Goal: Task Accomplishment & Management: Manage account settings

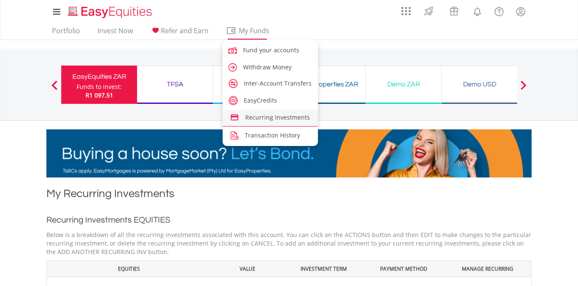
click at [263, 116] on span "Recurring Investments" at bounding box center [277, 117] width 65 height 8
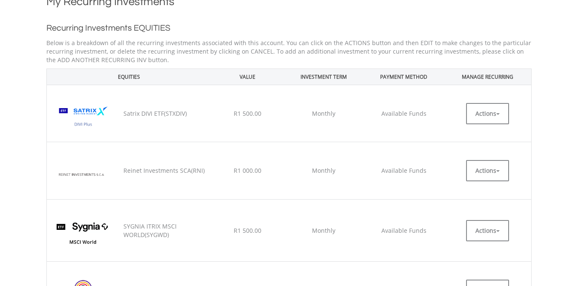
scroll to position [194, 0]
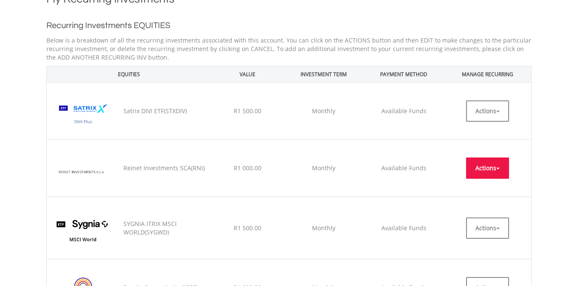
click at [499, 168] on span "button" at bounding box center [497, 169] width 3 height 2
click at [433, 151] on td "Available Funds" at bounding box center [403, 168] width 81 height 57
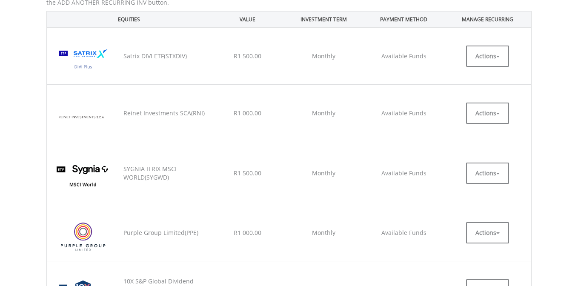
scroll to position [248, 0]
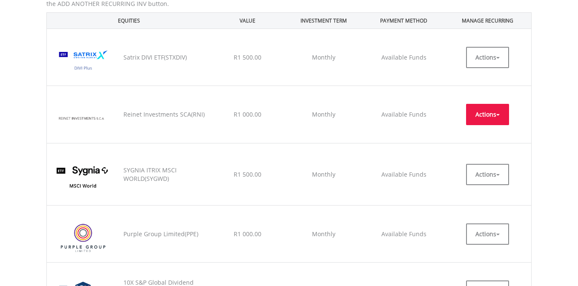
click at [499, 114] on span "button" at bounding box center [497, 115] width 3 height 2
click at [482, 131] on link "EDIT" at bounding box center [487, 133] width 43 height 11
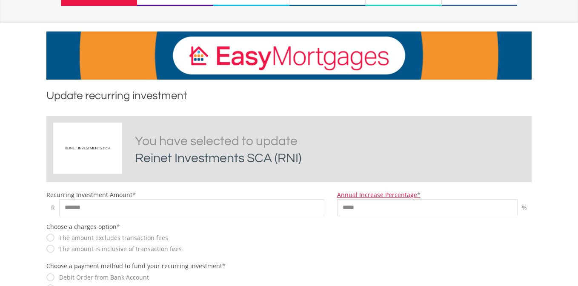
scroll to position [109, 0]
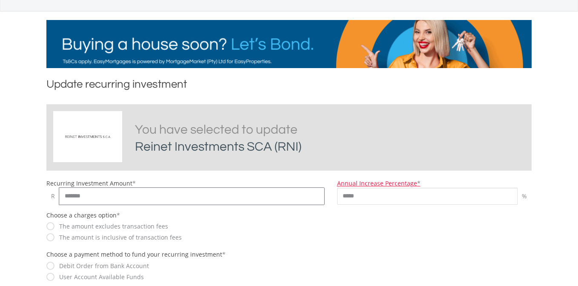
click at [75, 194] on input "*******" at bounding box center [191, 196] width 265 height 17
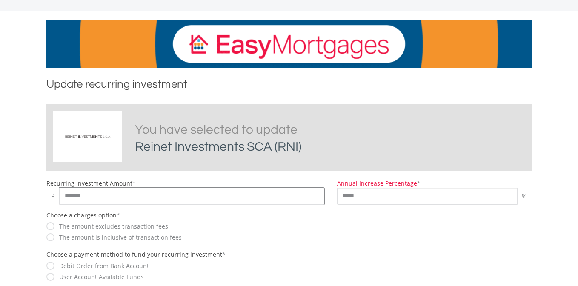
click at [67, 196] on input "*******" at bounding box center [191, 196] width 265 height 17
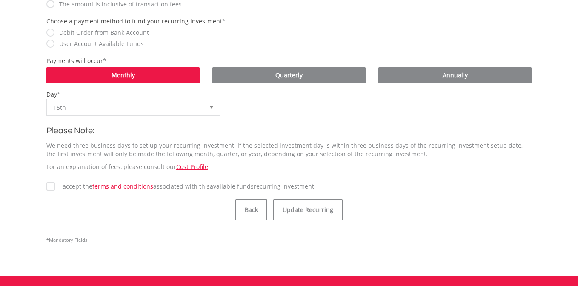
scroll to position [343, 0]
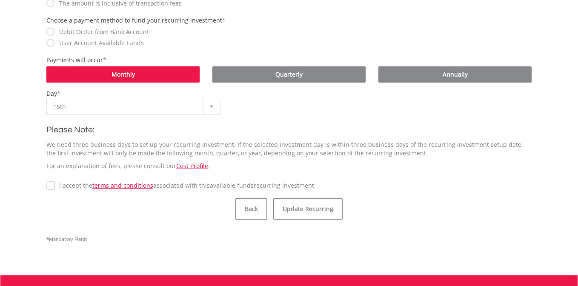
type input "******"
click at [211, 105] on b at bounding box center [211, 106] width 3 height 2
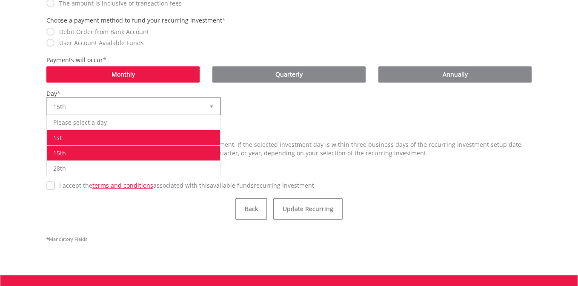
click at [157, 134] on li "1st" at bounding box center [133, 137] width 173 height 15
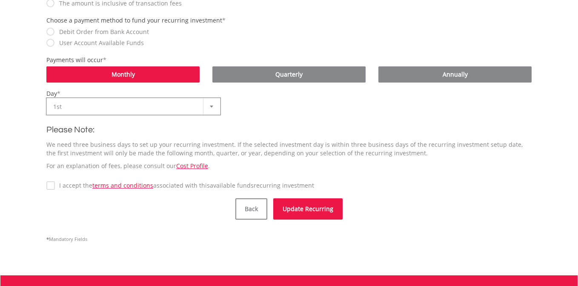
click at [308, 210] on button "Update Recurring" at bounding box center [307, 208] width 69 height 21
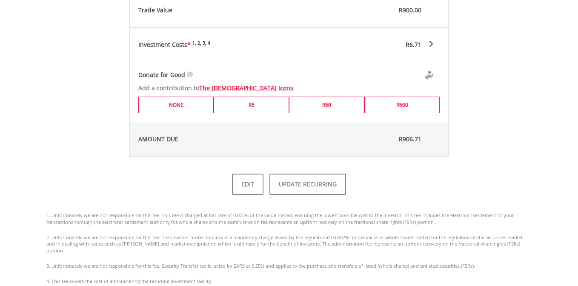
scroll to position [432, 0]
click at [307, 186] on button "UPDATE RECURRING" at bounding box center [307, 183] width 77 height 21
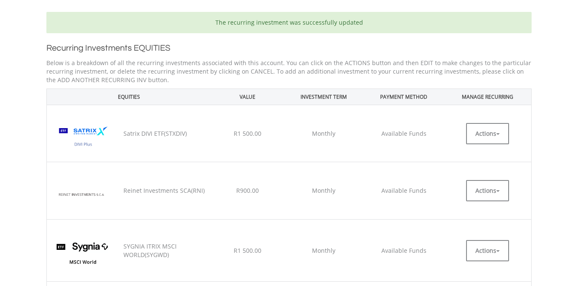
scroll to position [204, 0]
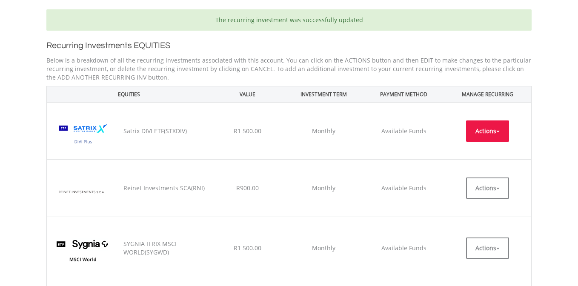
click at [499, 130] on button "Actions" at bounding box center [487, 130] width 43 height 21
click at [483, 148] on link "EDIT" at bounding box center [487, 150] width 43 height 11
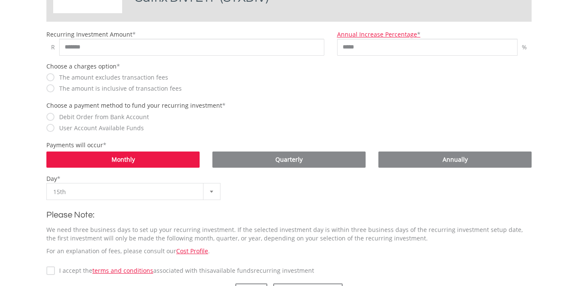
scroll to position [262, 0]
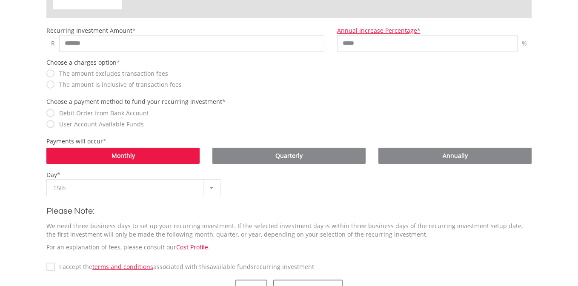
click at [211, 188] on b at bounding box center [211, 188] width 3 height 2
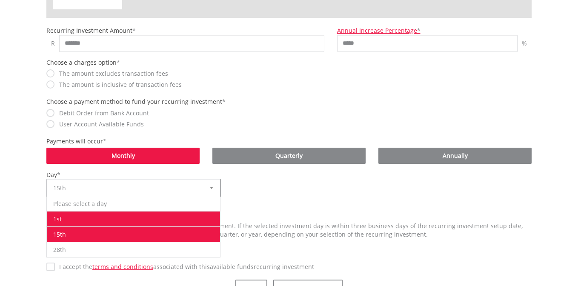
click at [179, 216] on li "1st" at bounding box center [133, 218] width 173 height 15
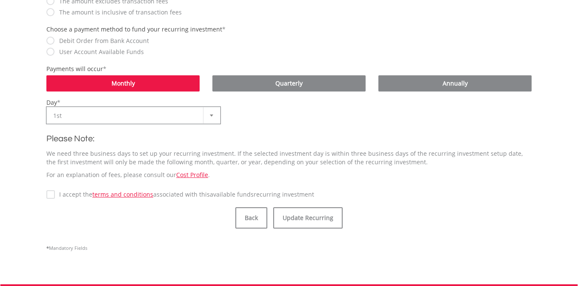
scroll to position [337, 0]
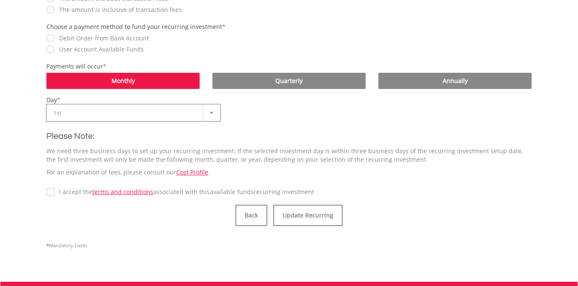
click at [55, 192] on label "I accept the terms and conditions associated with this Available Funds recurrin…" at bounding box center [184, 192] width 259 height 9
click at [318, 215] on button "Update Recurring" at bounding box center [307, 215] width 69 height 21
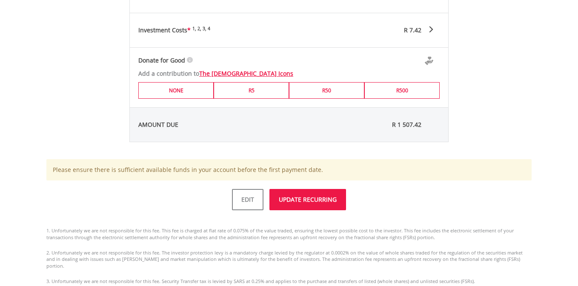
scroll to position [452, 0]
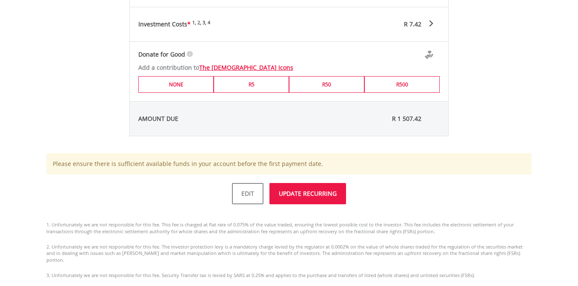
click at [297, 194] on button "UPDATE RECURRING" at bounding box center [307, 193] width 77 height 21
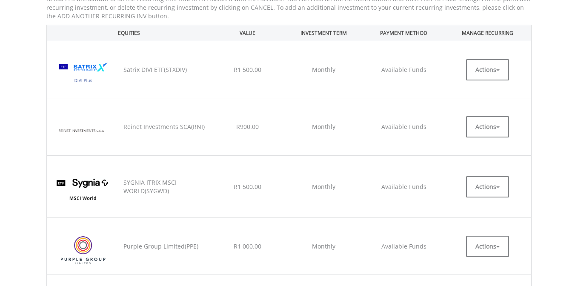
scroll to position [266, 0]
click at [499, 235] on button "Actions" at bounding box center [487, 245] width 43 height 21
click at [477, 259] on link "EDIT" at bounding box center [487, 264] width 43 height 11
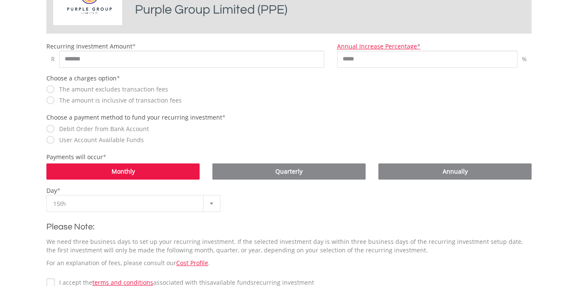
scroll to position [249, 0]
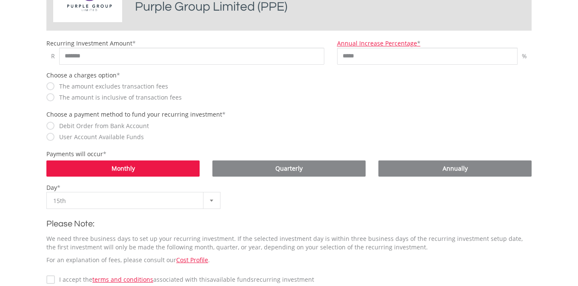
click at [209, 200] on div at bounding box center [211, 200] width 17 height 16
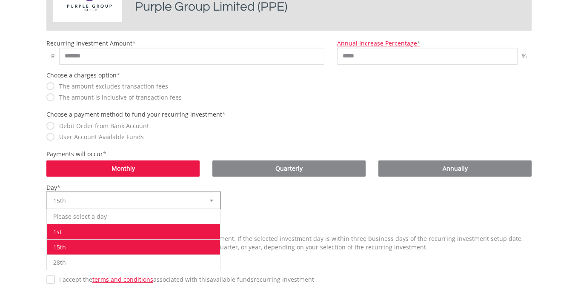
click at [160, 228] on li "1st" at bounding box center [133, 231] width 173 height 15
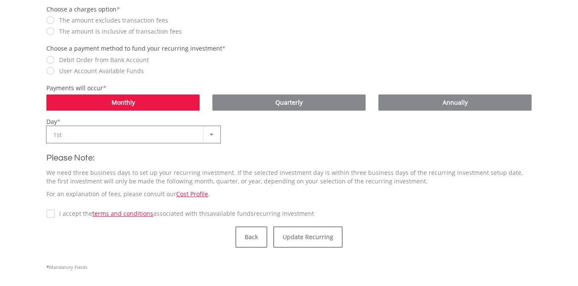
scroll to position [318, 0]
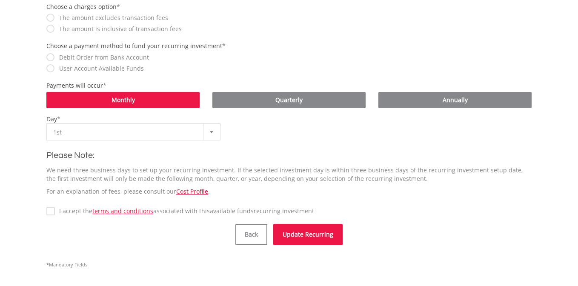
click at [307, 233] on button "Update Recurring" at bounding box center [307, 234] width 69 height 21
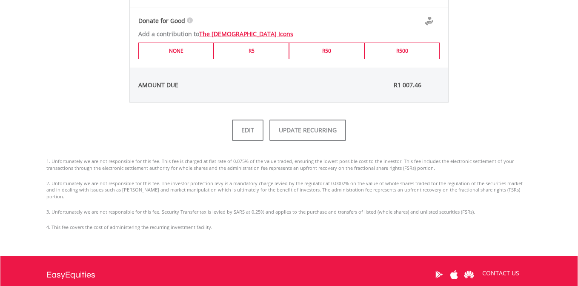
scroll to position [488, 0]
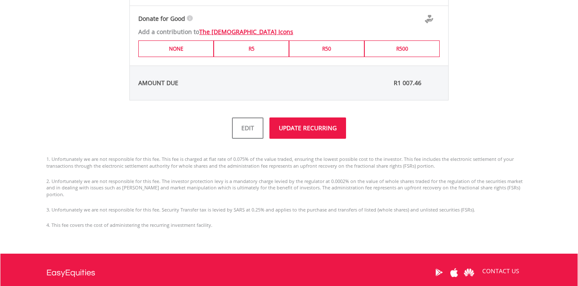
click at [305, 128] on button "UPDATE RECURRING" at bounding box center [307, 127] width 77 height 21
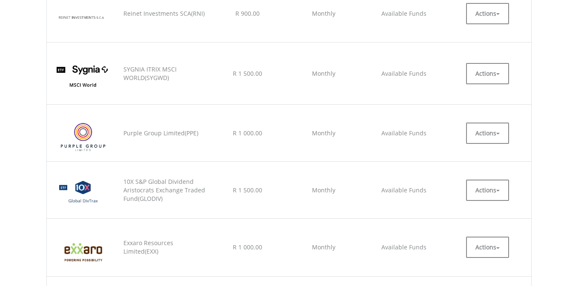
scroll to position [380, 0]
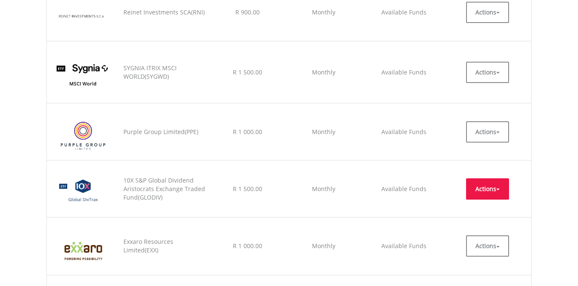
click at [501, 178] on button "Actions" at bounding box center [487, 188] width 43 height 21
click at [487, 202] on link "EDIT" at bounding box center [487, 207] width 43 height 11
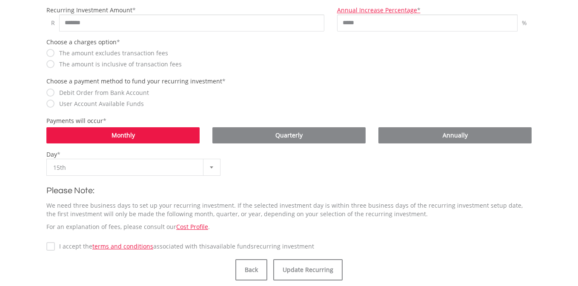
scroll to position [300, 0]
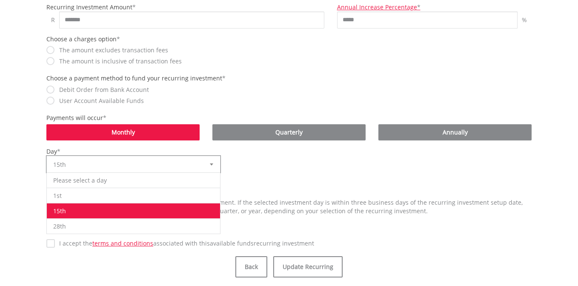
click at [212, 165] on b at bounding box center [211, 164] width 3 height 2
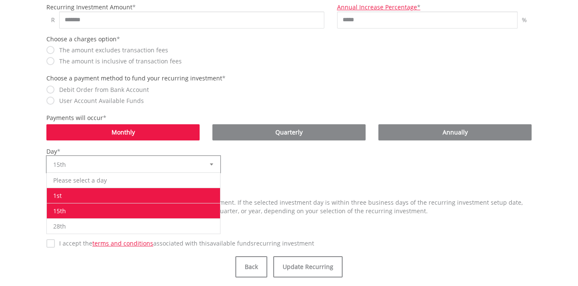
click at [173, 194] on li "1st" at bounding box center [133, 195] width 173 height 15
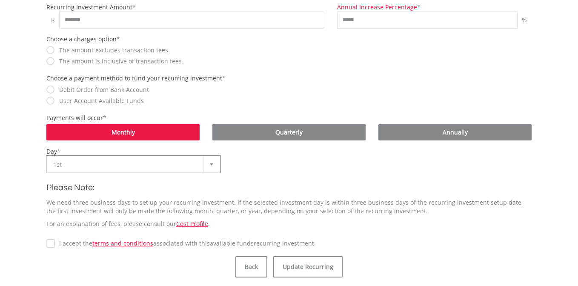
click at [55, 245] on label "I accept the terms and conditions associated with this Available Funds recurrin…" at bounding box center [184, 243] width 259 height 9
click at [290, 268] on button "Update Recurring" at bounding box center [307, 266] width 69 height 21
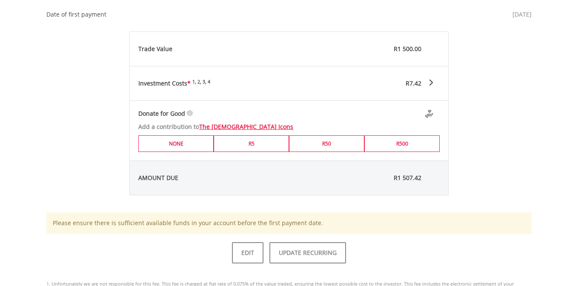
scroll to position [413, 0]
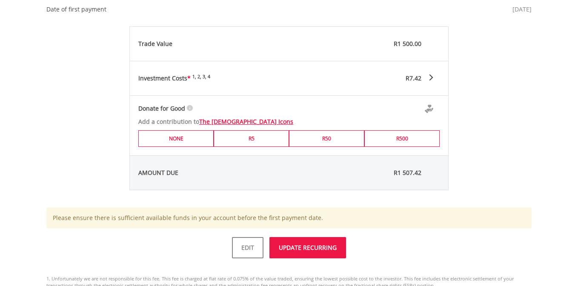
click at [292, 249] on button "UPDATE RECURRING" at bounding box center [307, 247] width 77 height 21
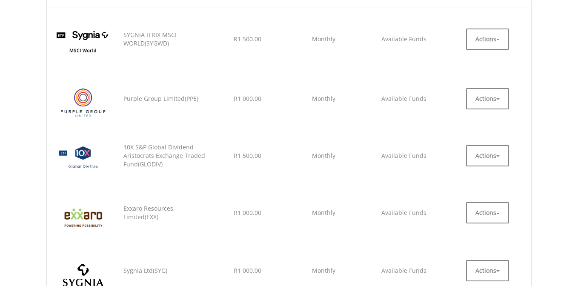
scroll to position [415, 0]
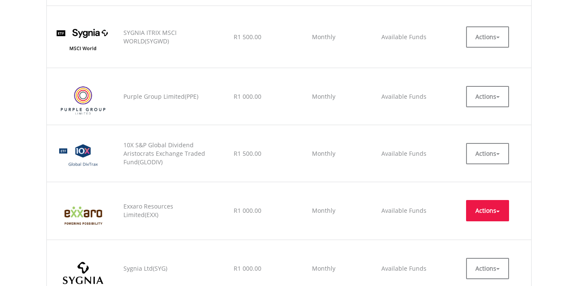
click at [499, 200] on button "Actions" at bounding box center [487, 210] width 43 height 21
click at [481, 224] on link "EDIT" at bounding box center [487, 229] width 43 height 11
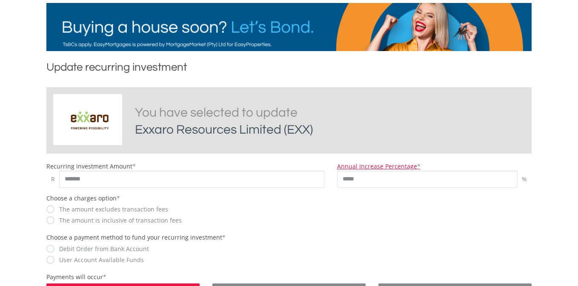
scroll to position [127, 0]
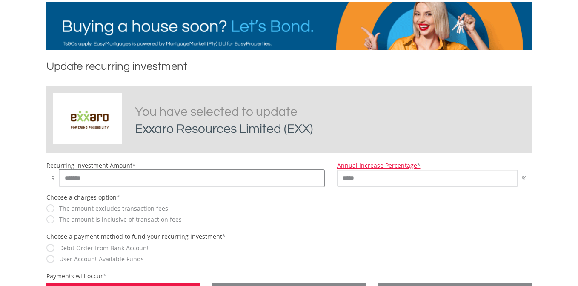
click at [71, 179] on input "*******" at bounding box center [191, 178] width 265 height 17
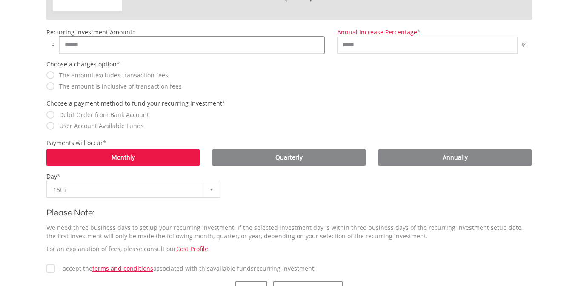
scroll to position [263, 0]
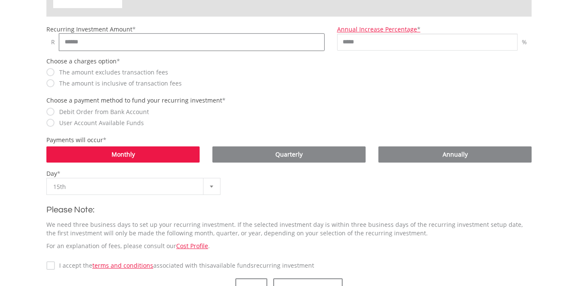
type input "******"
click at [211, 186] on b at bounding box center [211, 186] width 3 height 2
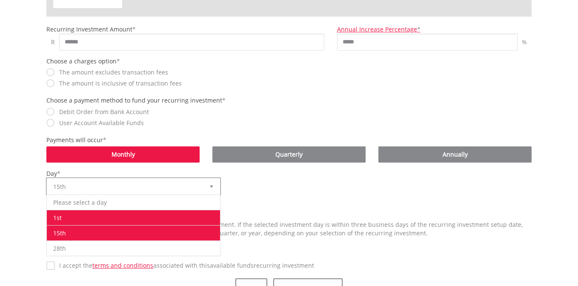
click at [155, 216] on li "1st" at bounding box center [133, 217] width 173 height 15
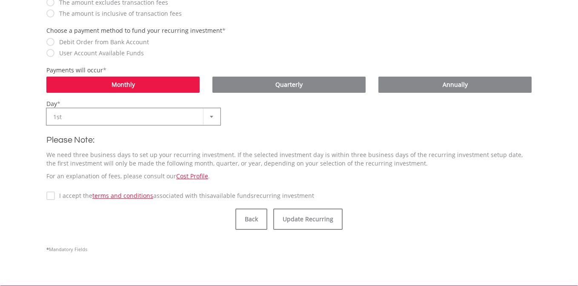
scroll to position [335, 0]
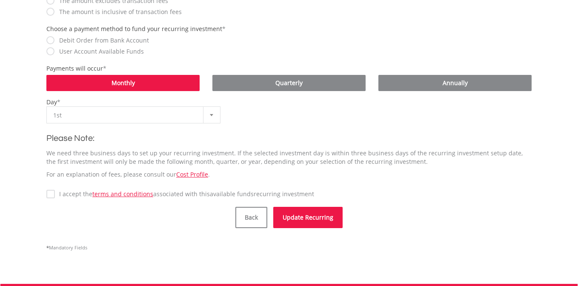
click at [292, 216] on button "Update Recurring" at bounding box center [307, 217] width 69 height 21
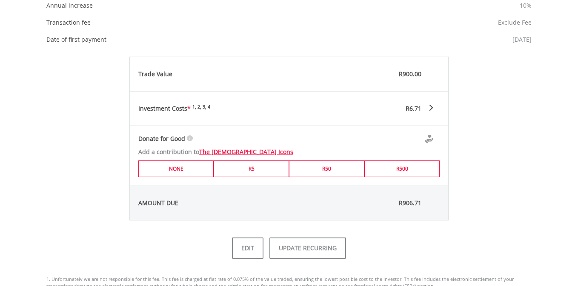
scroll to position [374, 0]
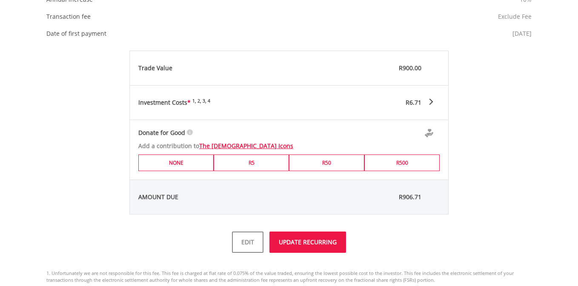
click at [300, 240] on button "UPDATE RECURRING" at bounding box center [307, 241] width 77 height 21
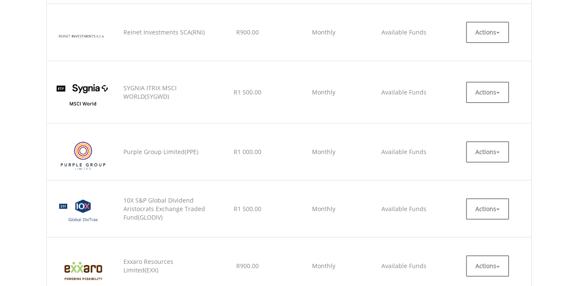
scroll to position [361, 0]
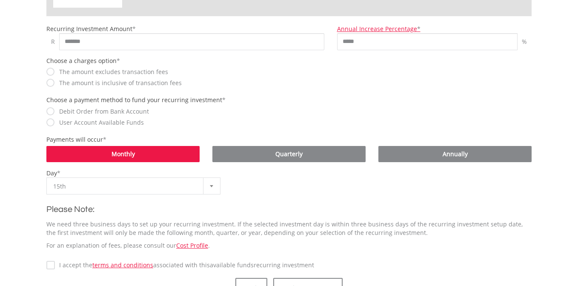
scroll to position [265, 0]
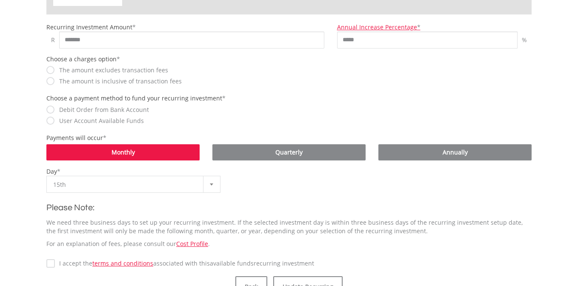
click at [211, 183] on b at bounding box center [211, 184] width 3 height 2
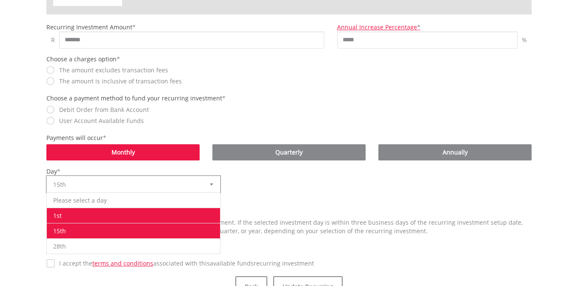
click at [167, 215] on li "1st" at bounding box center [133, 215] width 173 height 15
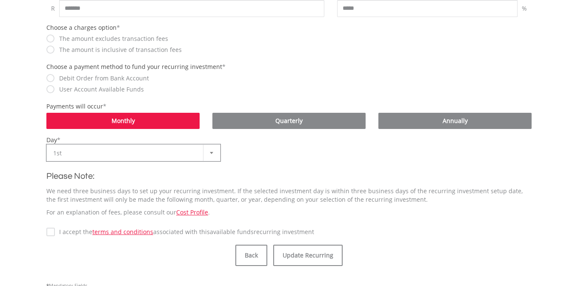
scroll to position [298, 0]
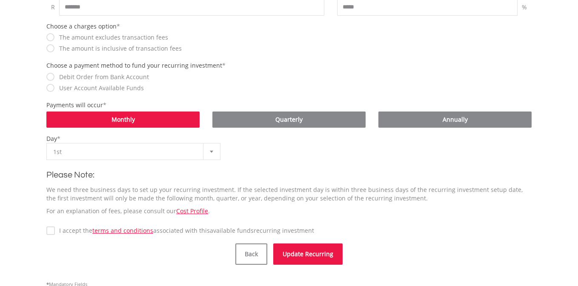
click at [304, 253] on button "Update Recurring" at bounding box center [307, 253] width 69 height 21
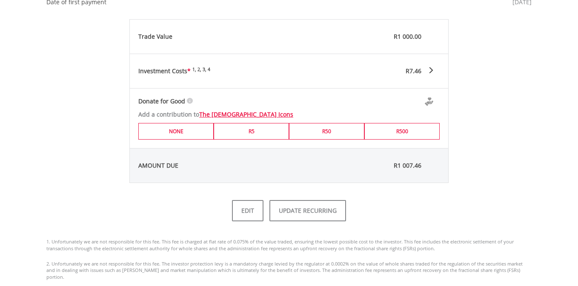
scroll to position [407, 0]
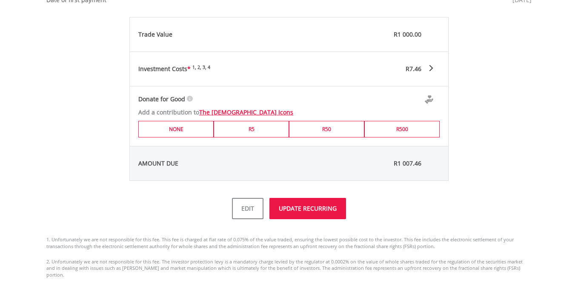
click at [299, 211] on button "UPDATE RECURRING" at bounding box center [307, 208] width 77 height 21
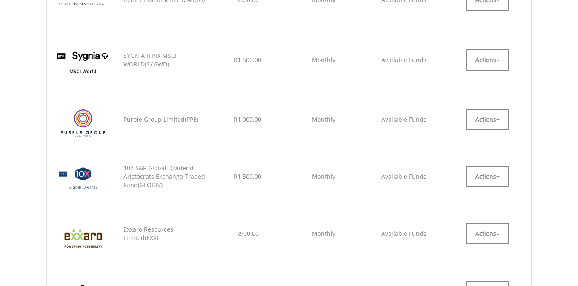
scroll to position [394, 0]
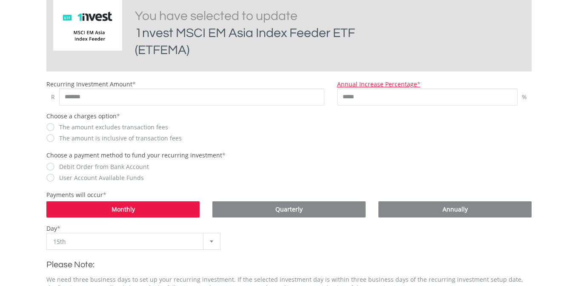
scroll to position [224, 0]
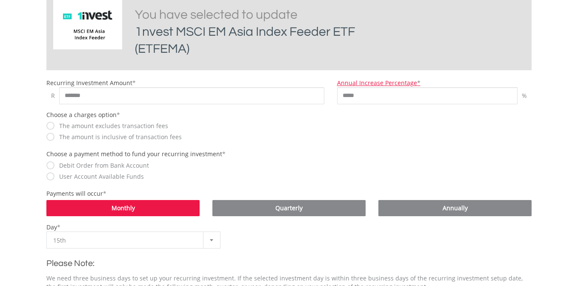
click at [212, 239] on b at bounding box center [211, 240] width 3 height 2
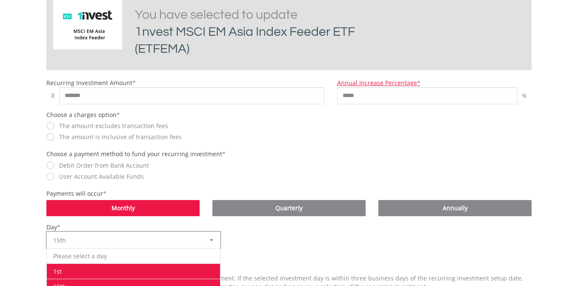
click at [166, 268] on li "1st" at bounding box center [133, 270] width 173 height 15
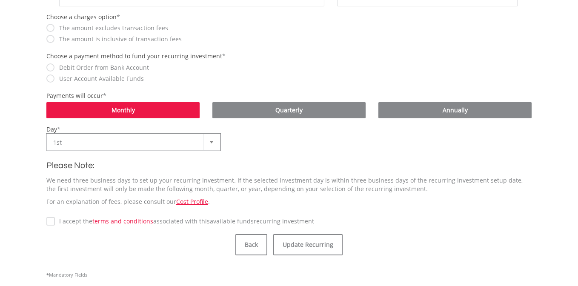
scroll to position [322, 0]
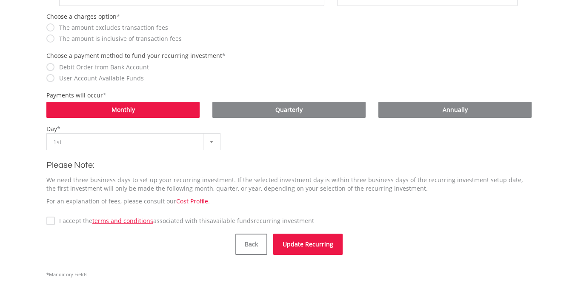
click at [291, 243] on button "Update Recurring" at bounding box center [307, 243] width 69 height 21
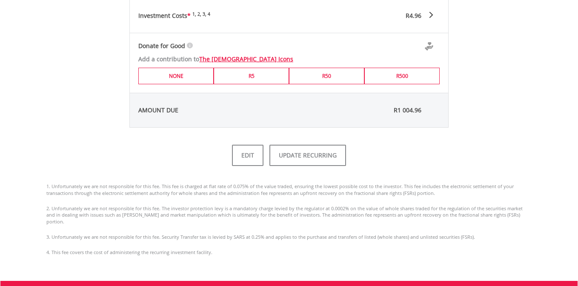
scroll to position [476, 0]
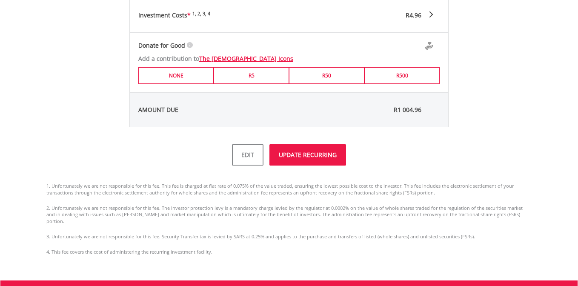
click at [310, 157] on button "UPDATE RECURRING" at bounding box center [307, 154] width 77 height 21
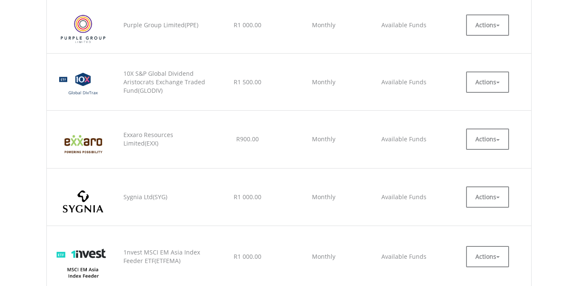
scroll to position [493, 0]
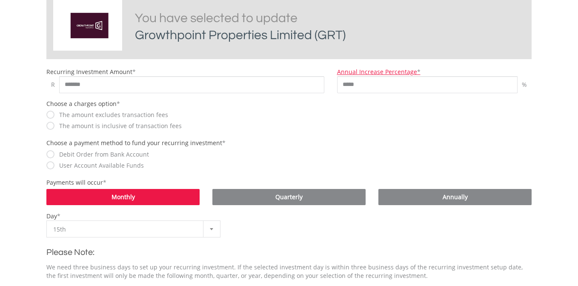
scroll to position [222, 0]
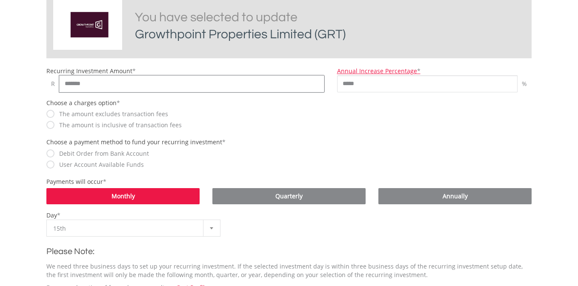
click at [70, 81] on input "*******" at bounding box center [191, 83] width 265 height 17
type input "*******"
click at [92, 230] on span "15th" at bounding box center [127, 228] width 148 height 17
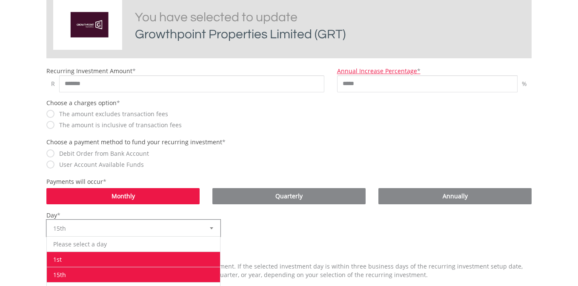
click at [87, 259] on li "1st" at bounding box center [133, 258] width 173 height 15
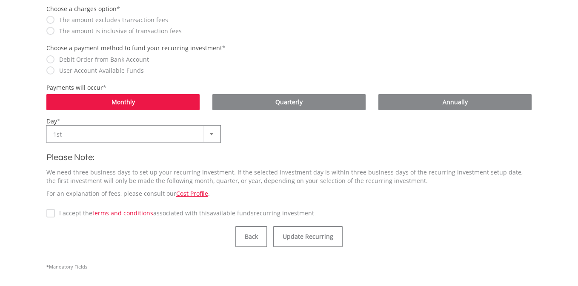
scroll to position [317, 0]
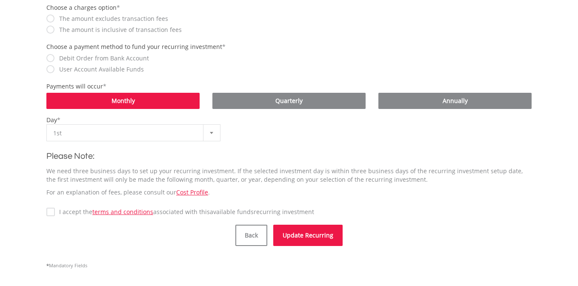
click at [296, 228] on button "Update Recurring" at bounding box center [307, 235] width 69 height 21
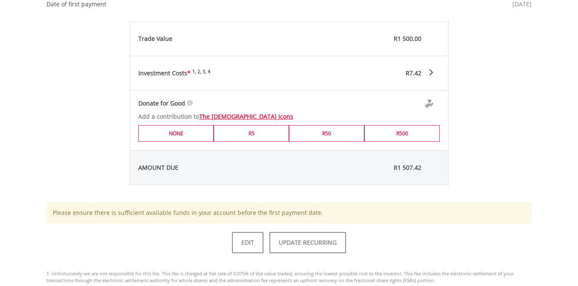
scroll to position [406, 0]
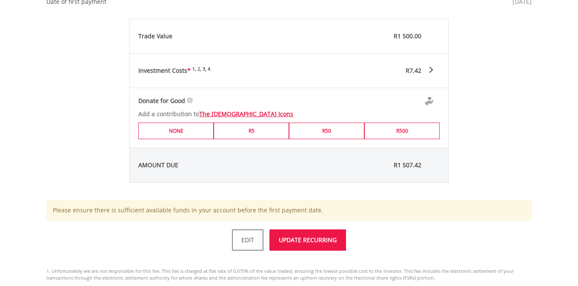
click at [299, 237] on button "UPDATE RECURRING" at bounding box center [307, 239] width 77 height 21
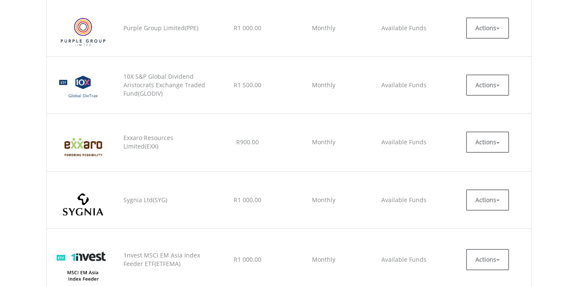
scroll to position [487, 0]
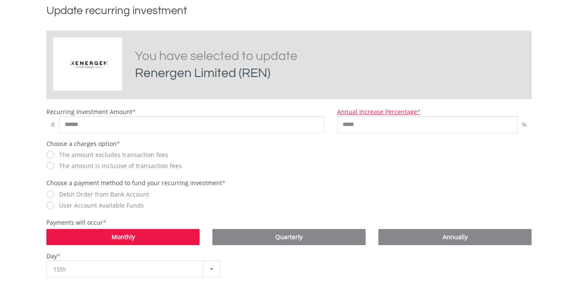
scroll to position [184, 0]
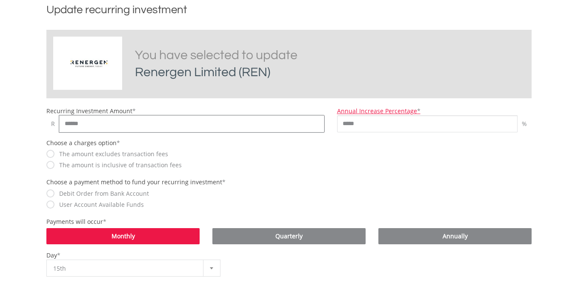
click at [68, 126] on input "******" at bounding box center [191, 123] width 265 height 17
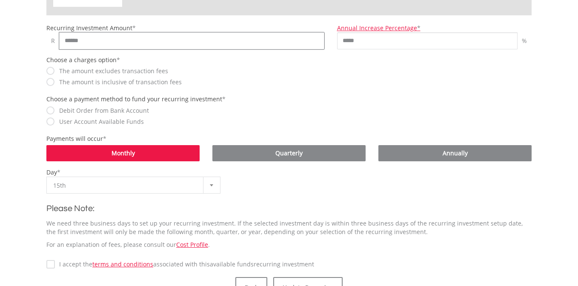
scroll to position [270, 0]
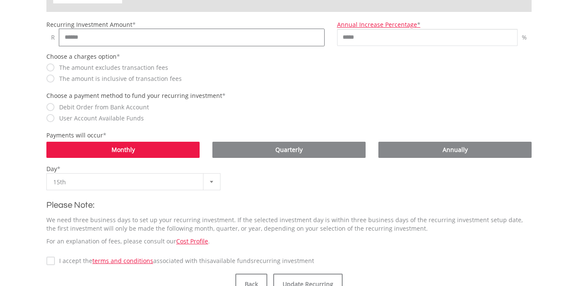
type input "******"
click at [211, 184] on div at bounding box center [211, 182] width 17 height 16
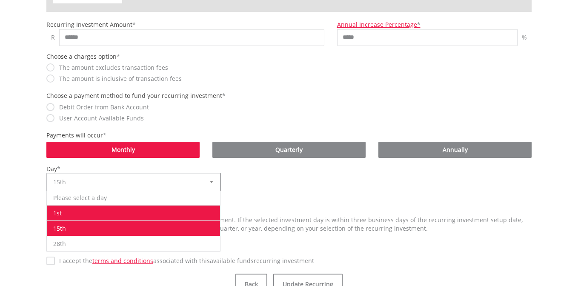
click at [172, 210] on li "1st" at bounding box center [133, 212] width 173 height 15
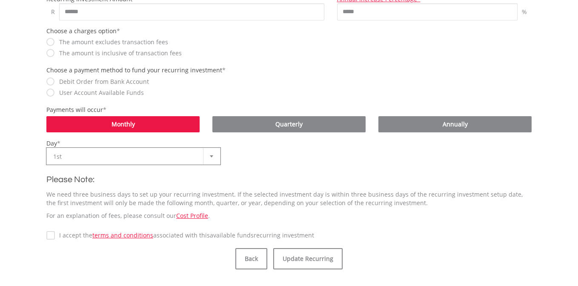
scroll to position [307, 0]
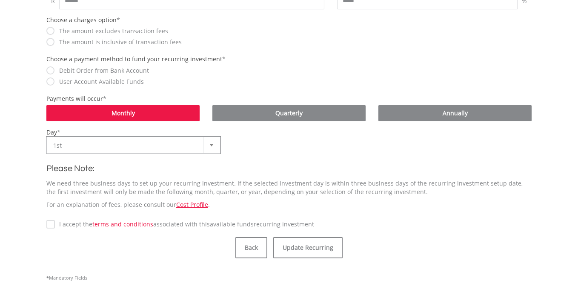
click at [55, 226] on label "I accept the terms and conditions associated with this Available Funds recurrin…" at bounding box center [184, 224] width 259 height 9
click at [325, 246] on button "Update Recurring" at bounding box center [307, 247] width 69 height 21
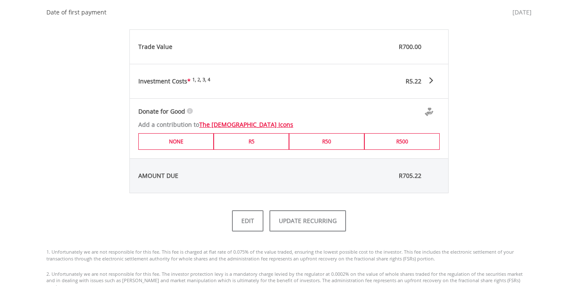
scroll to position [398, 0]
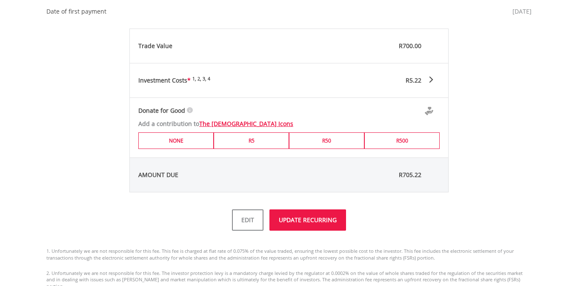
click at [307, 221] on button "UPDATE RECURRING" at bounding box center [307, 219] width 77 height 21
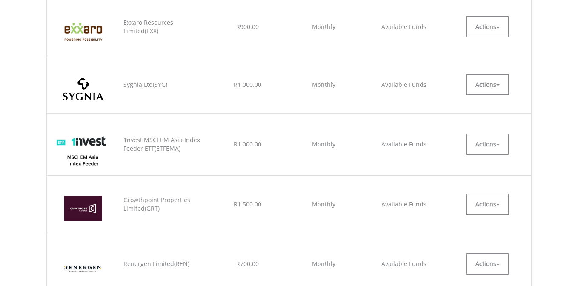
scroll to position [598, 0]
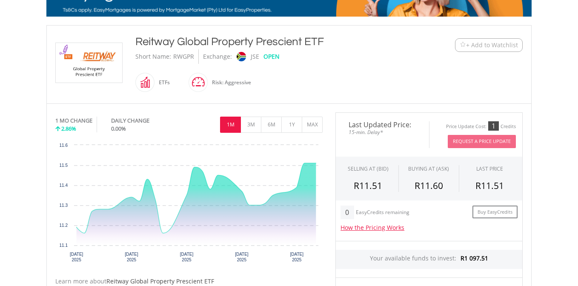
scroll to position [158, 0]
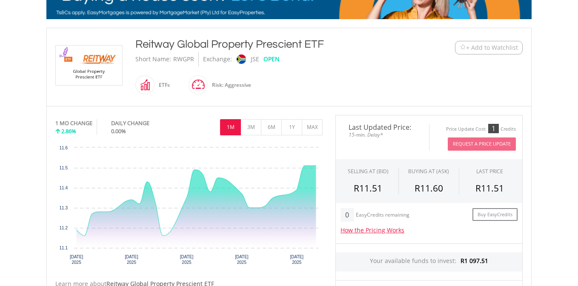
click at [182, 60] on div "RWGPR" at bounding box center [183, 59] width 21 height 14
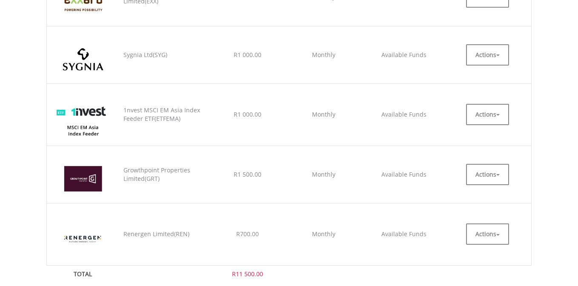
scroll to position [603, 0]
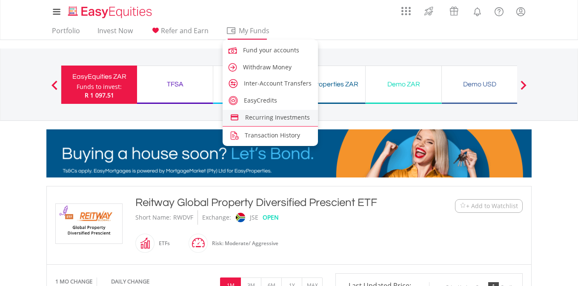
click at [256, 115] on span "Recurring Investments" at bounding box center [277, 117] width 65 height 8
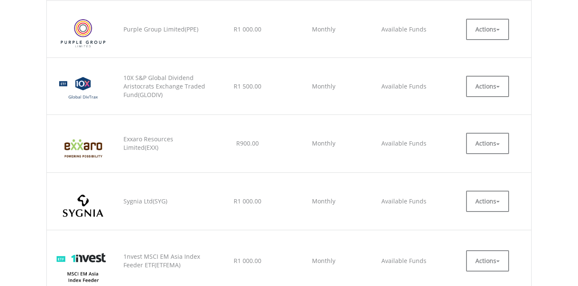
scroll to position [456, 0]
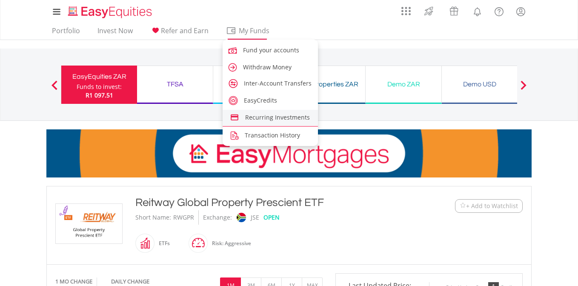
click at [267, 117] on span "Recurring Investments" at bounding box center [277, 117] width 65 height 8
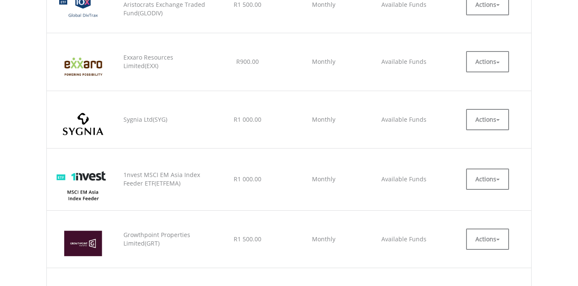
scroll to position [539, 0]
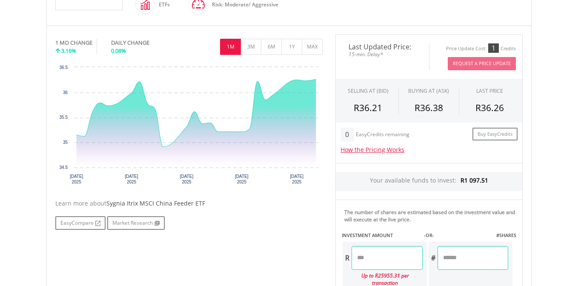
scroll to position [238, 0]
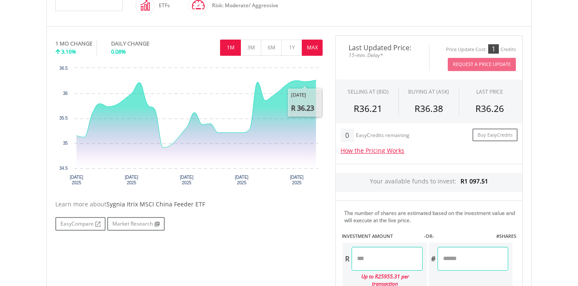
click at [313, 48] on button "MAX" at bounding box center [312, 48] width 21 height 16
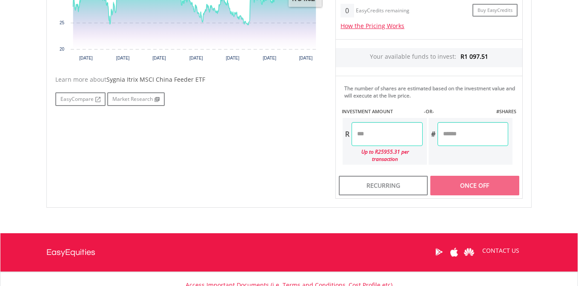
scroll to position [363, 0]
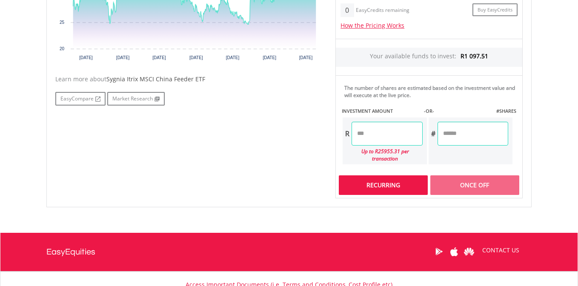
click at [377, 182] on div "Recurring" at bounding box center [383, 185] width 89 height 20
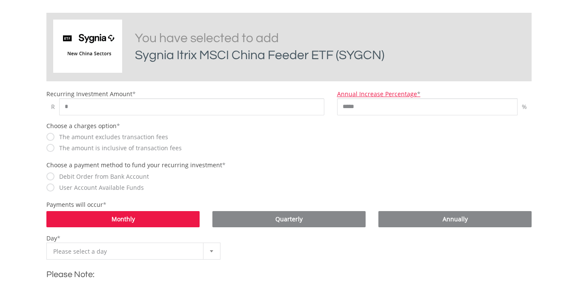
scroll to position [202, 0]
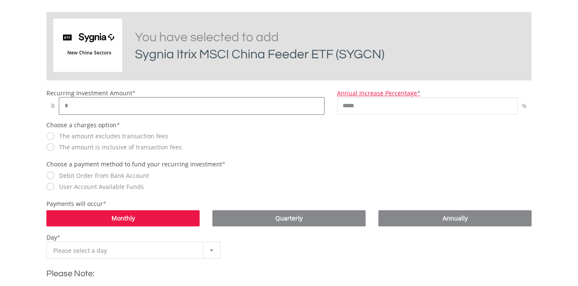
click at [78, 107] on input "*" at bounding box center [191, 105] width 265 height 17
type input "****"
click at [181, 131] on div "The amount excludes transaction fees" at bounding box center [185, 135] width 278 height 9
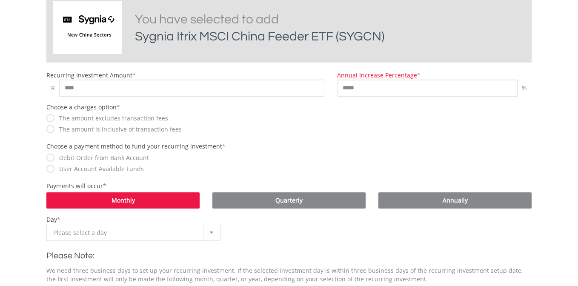
scroll to position [229, 0]
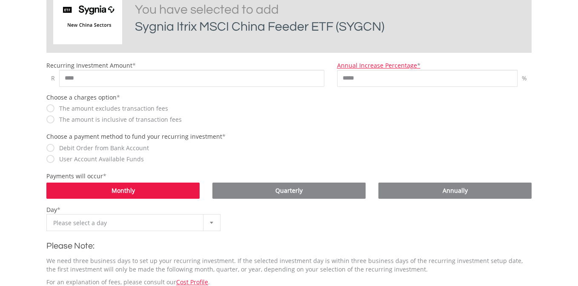
click at [210, 224] on div at bounding box center [211, 222] width 17 height 16
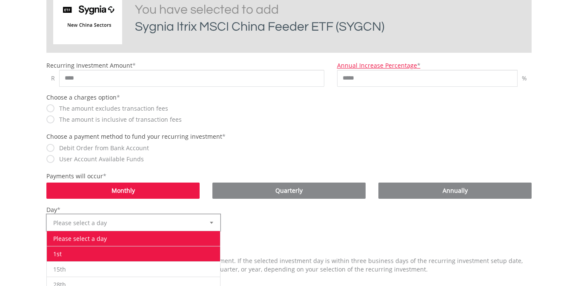
click at [163, 251] on li "1st" at bounding box center [133, 253] width 173 height 15
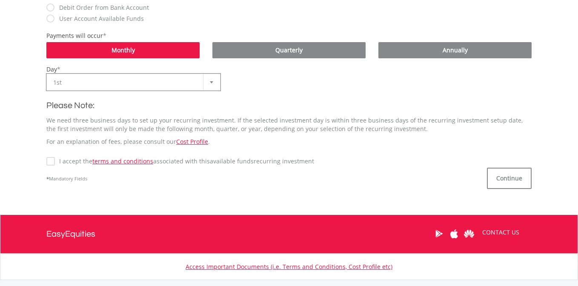
scroll to position [372, 0]
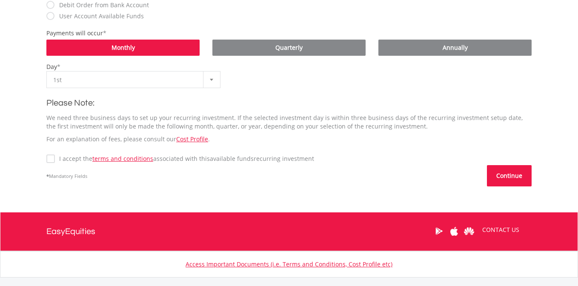
click at [505, 178] on button "Continue" at bounding box center [509, 175] width 45 height 21
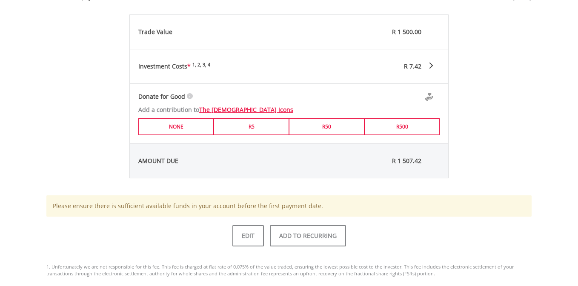
scroll to position [417, 0]
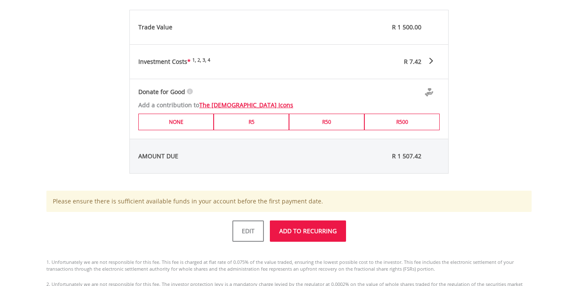
click at [306, 236] on button "ADD TO RECURRING" at bounding box center [308, 230] width 76 height 21
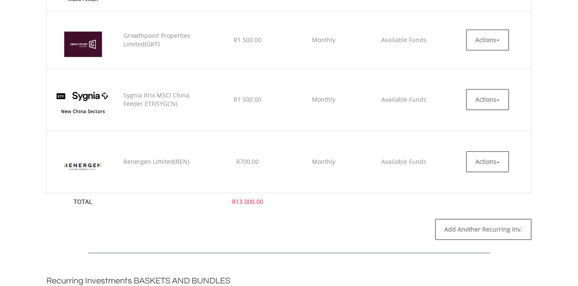
scroll to position [764, 0]
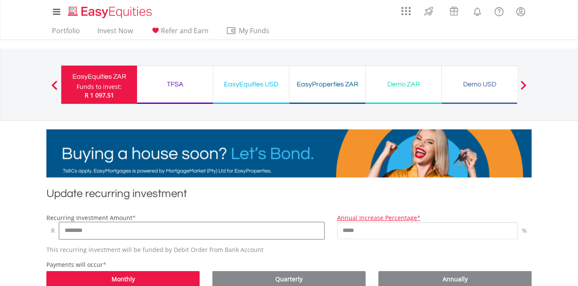
click at [71, 231] on input "********" at bounding box center [191, 230] width 265 height 17
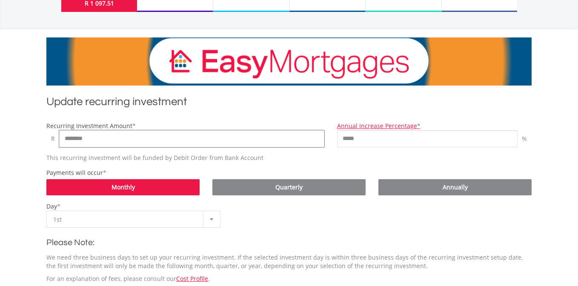
scroll to position [93, 0]
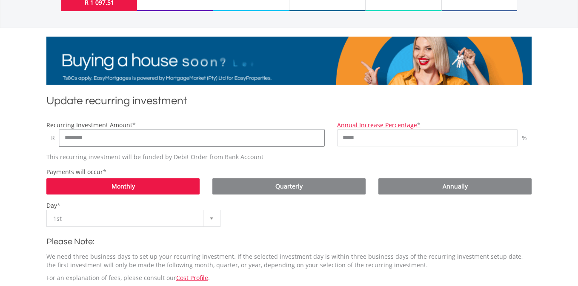
type input "********"
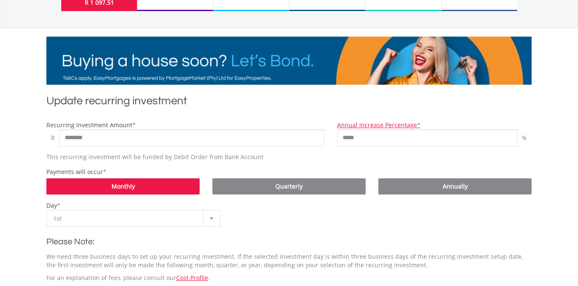
click at [209, 219] on div at bounding box center [211, 218] width 17 height 16
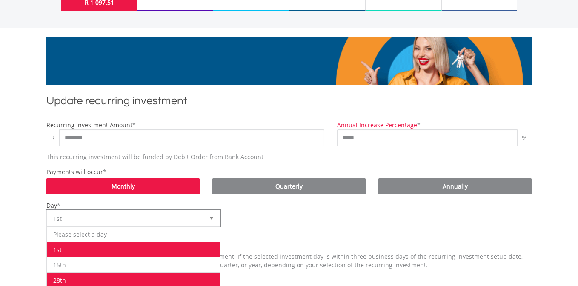
click at [168, 273] on li "28th" at bounding box center [133, 279] width 173 height 15
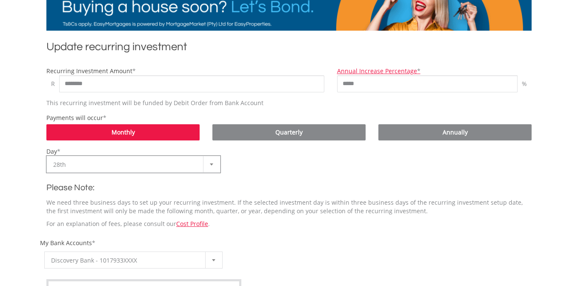
scroll to position [149, 0]
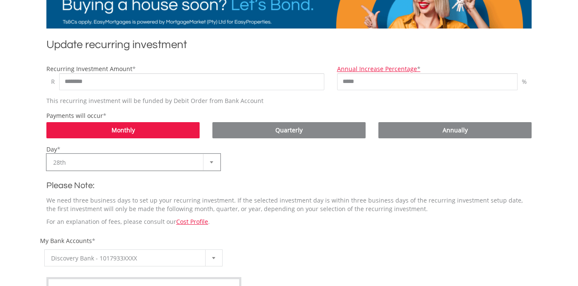
click at [213, 157] on div at bounding box center [211, 162] width 17 height 16
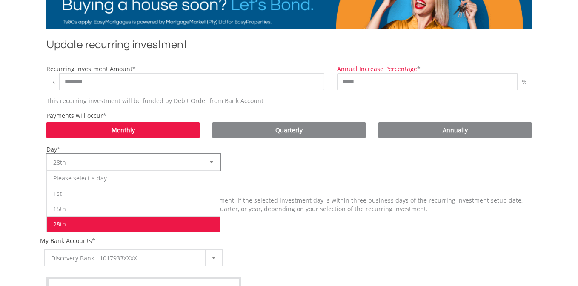
click at [164, 223] on li "28th" at bounding box center [133, 223] width 173 height 15
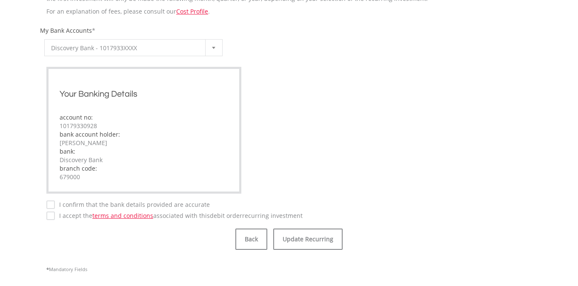
scroll to position [360, 0]
click at [55, 204] on label "I confirm that the bank details provided are accurate" at bounding box center [132, 203] width 155 height 9
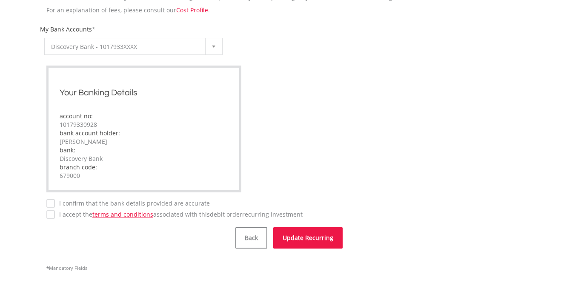
click at [319, 239] on button "Update Recurring" at bounding box center [307, 237] width 69 height 21
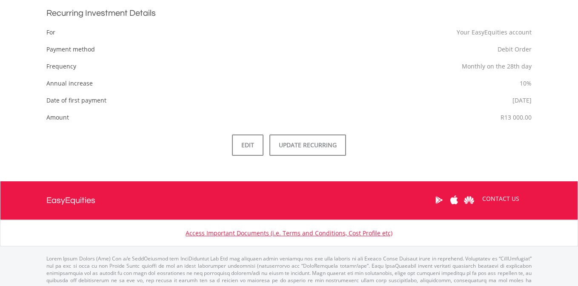
scroll to position [242, 0]
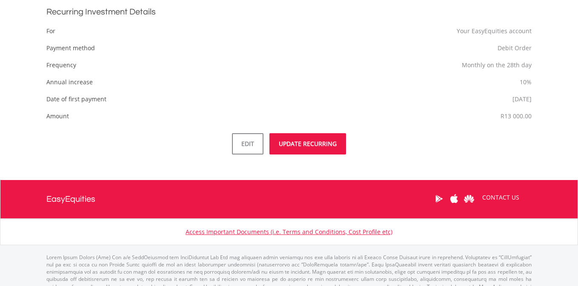
click at [319, 144] on button "UPDATE RECURRING" at bounding box center [307, 143] width 77 height 21
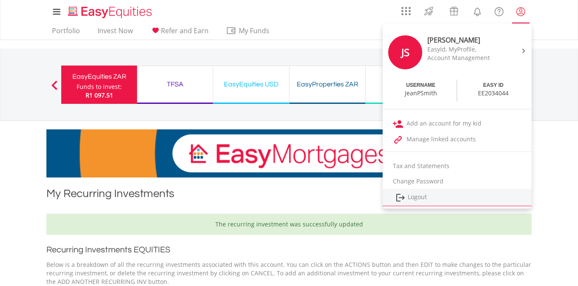
click at [423, 194] on link "Logout" at bounding box center [456, 197] width 149 height 17
